Goal: Browse casually: Explore the website without a specific task or goal

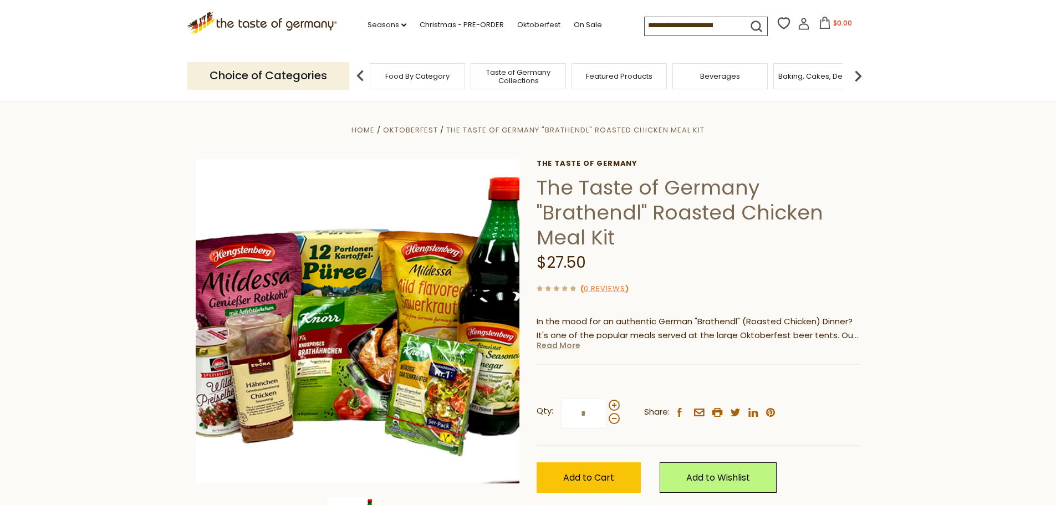
click at [574, 349] on link "Read More" at bounding box center [558, 345] width 44 height 11
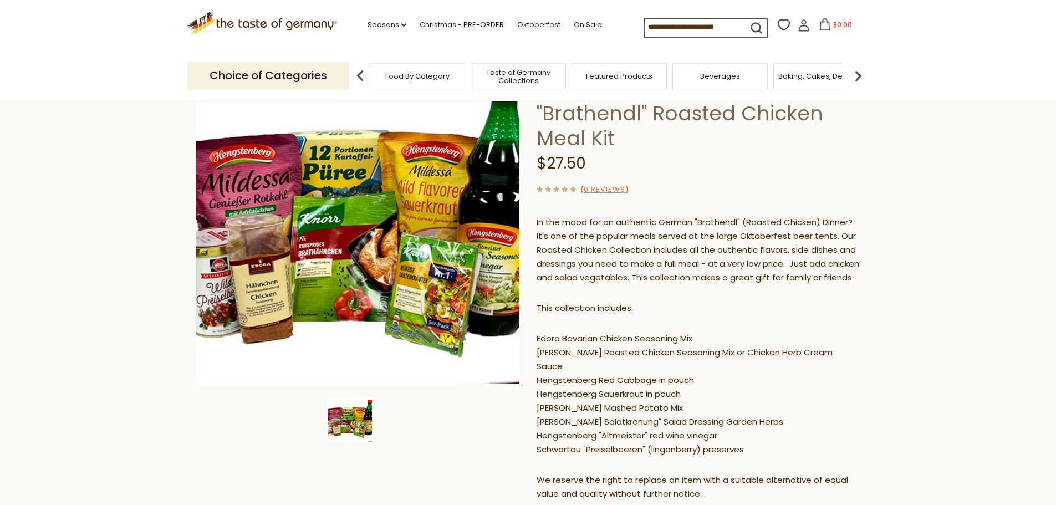
scroll to position [111, 0]
